Goal: Check status: Check status

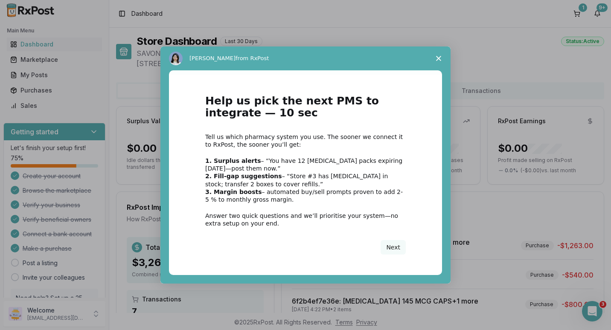
click at [42, 92] on div "Intercom messenger" at bounding box center [305, 165] width 611 height 330
click at [439, 58] on polygon "Close survey" at bounding box center [438, 58] width 5 height 5
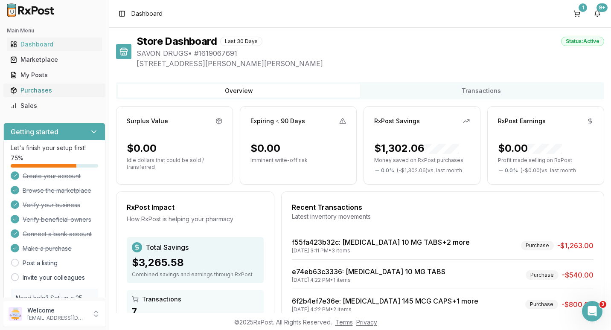
click at [26, 90] on div "Purchases" at bounding box center [54, 90] width 88 height 9
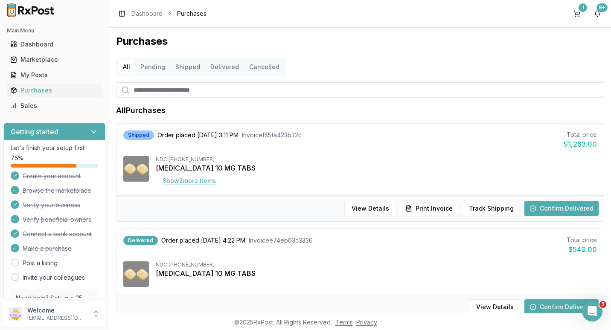
click at [196, 184] on button "Show 2 more item s" at bounding box center [189, 180] width 67 height 15
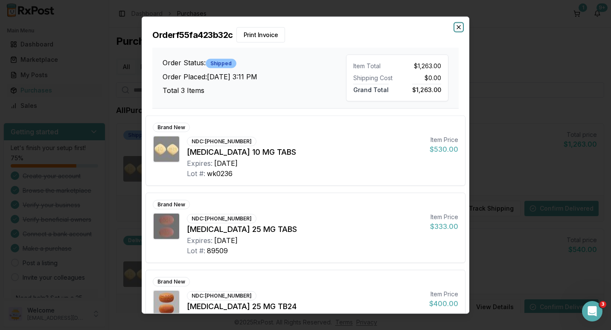
click at [458, 27] on icon "button" at bounding box center [458, 27] width 7 height 7
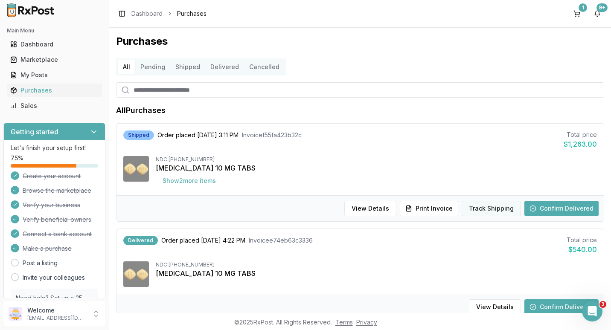
click at [473, 208] on button "Track Shipping" at bounding box center [491, 208] width 59 height 15
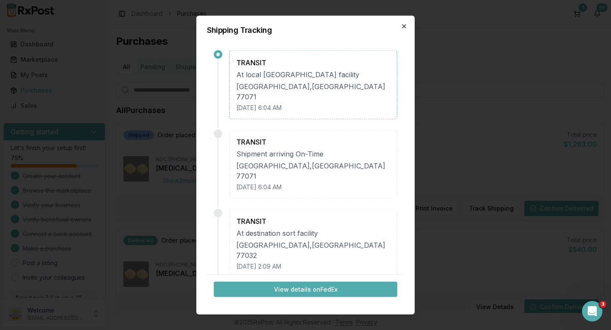
click at [403, 26] on icon "button" at bounding box center [404, 26] width 7 height 7
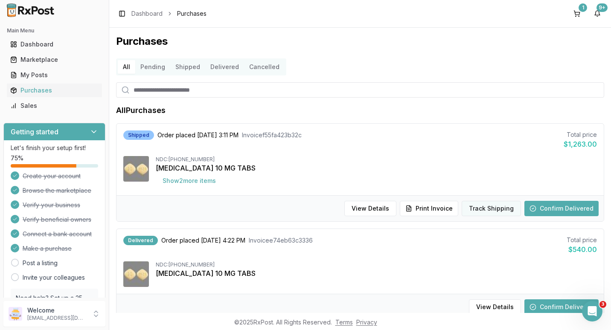
click at [493, 207] on button "Track Shipping" at bounding box center [491, 208] width 59 height 15
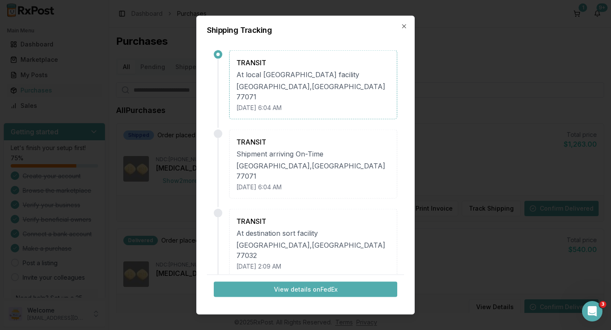
click at [289, 287] on button "View details on FedEx" at bounding box center [306, 289] width 184 height 15
